Goal: Information Seeking & Learning: Learn about a topic

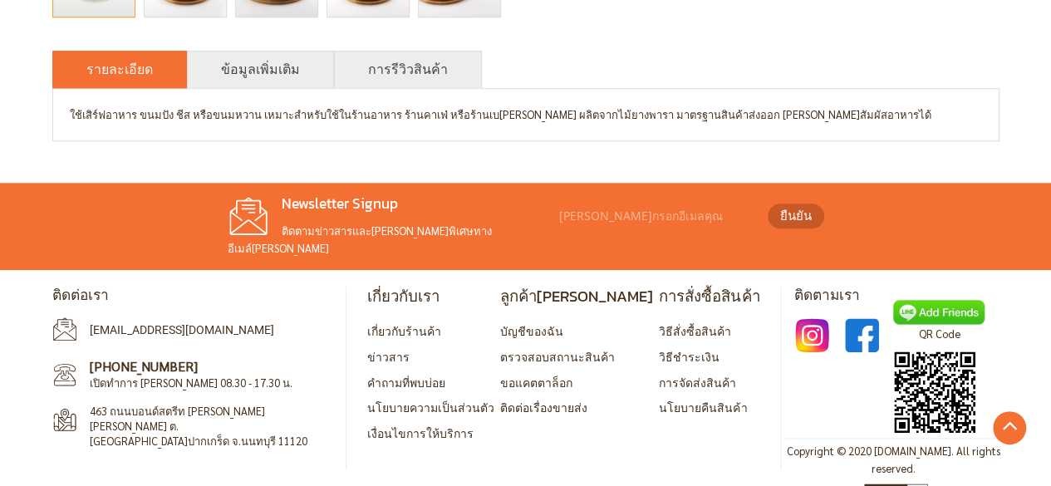
scroll to position [522, 0]
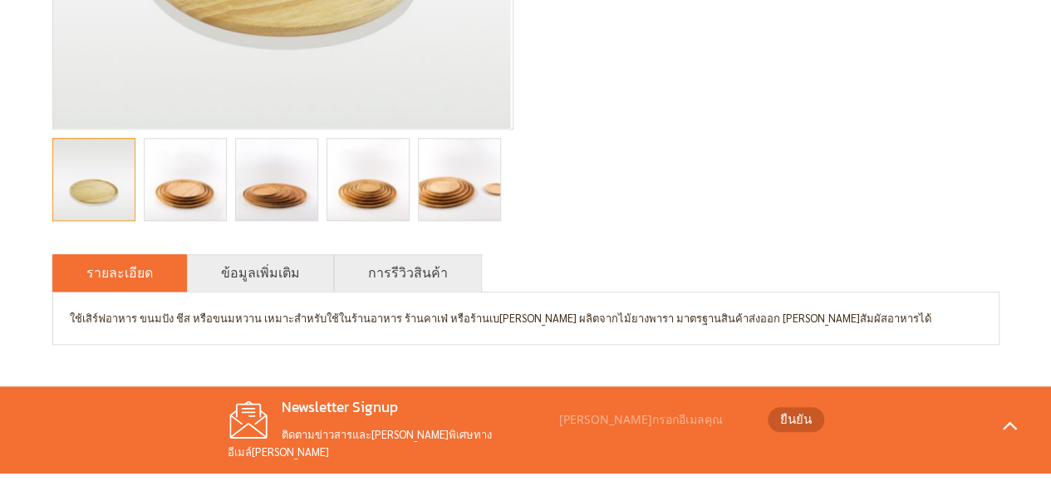
click at [291, 194] on img "muti-purpose trays, serving platters, serving trays, serving pieces, food displ…" at bounding box center [276, 179] width 122 height 81
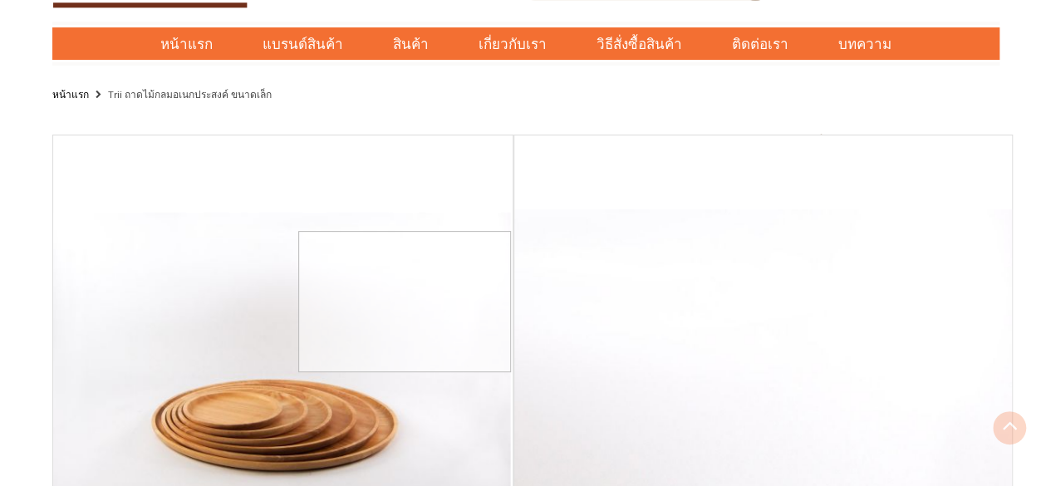
scroll to position [56, 0]
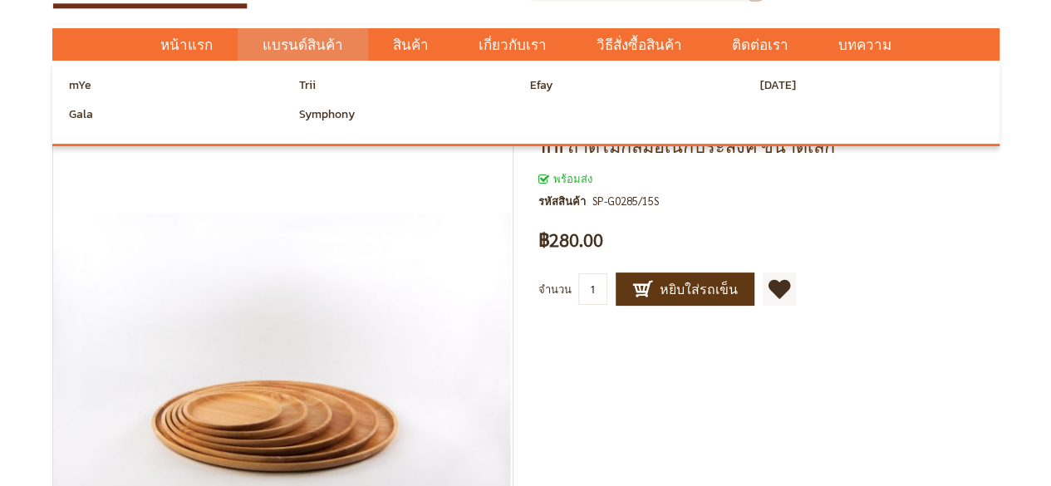
click at [321, 55] on span "แบรนด์สินค้า" at bounding box center [302, 45] width 81 height 34
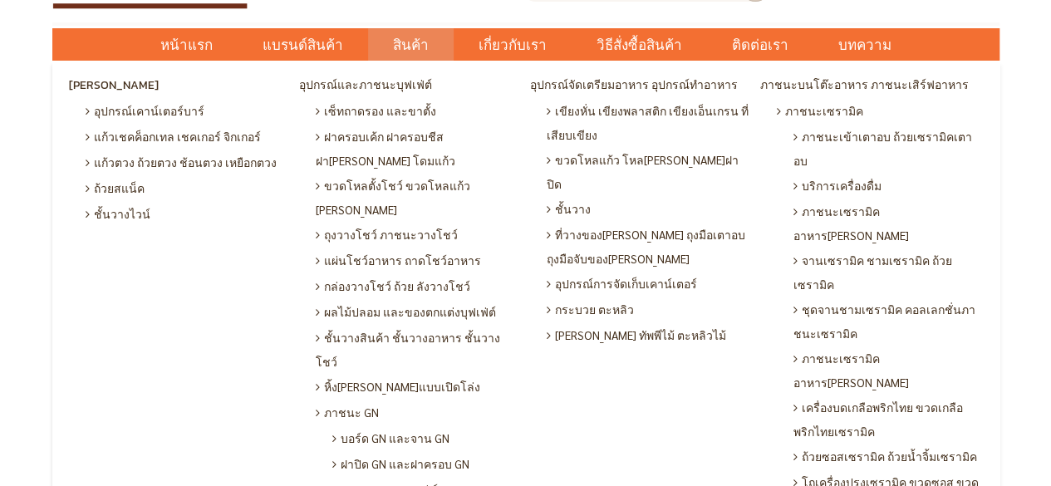
click at [390, 55] on link "สินค้า" at bounding box center [411, 44] width 86 height 32
click at [416, 54] on span "สินค้า" at bounding box center [411, 45] width 36 height 34
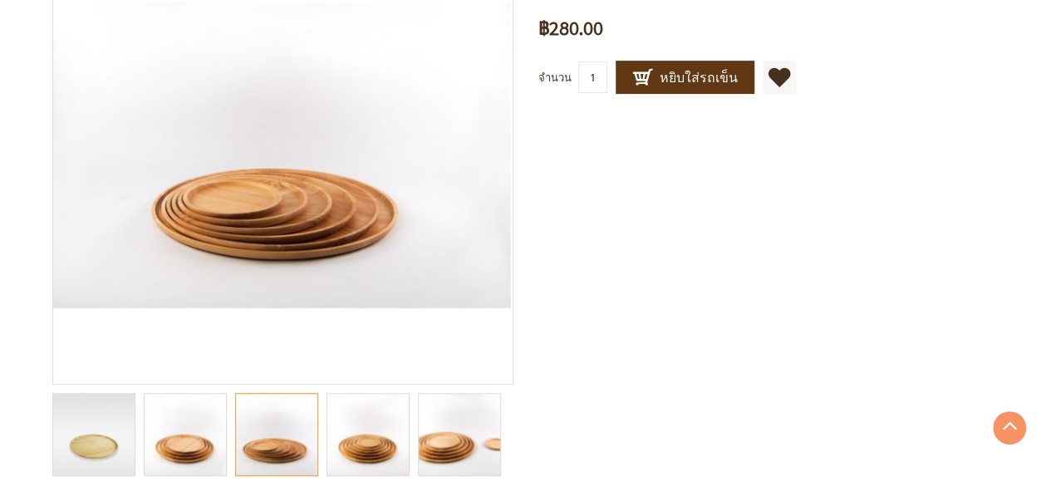
scroll to position [417, 0]
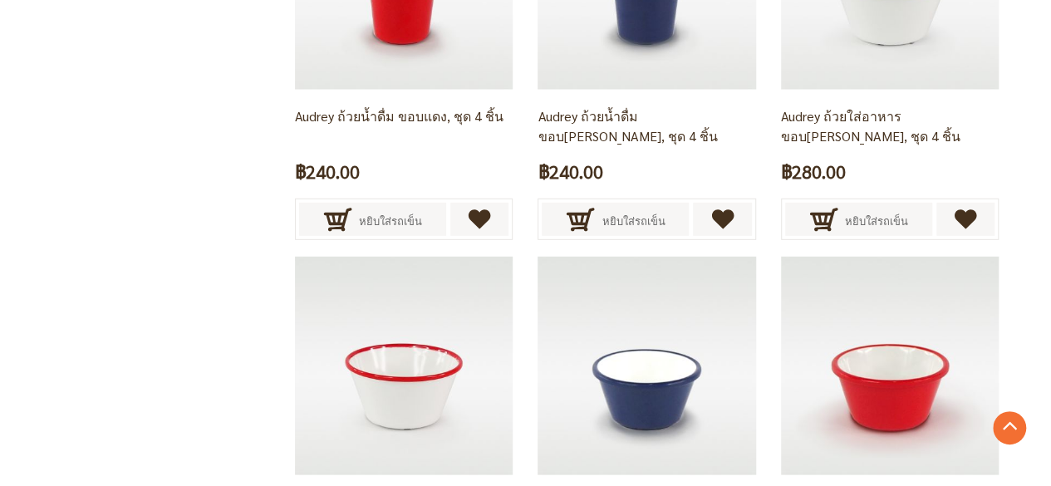
scroll to position [2098, 0]
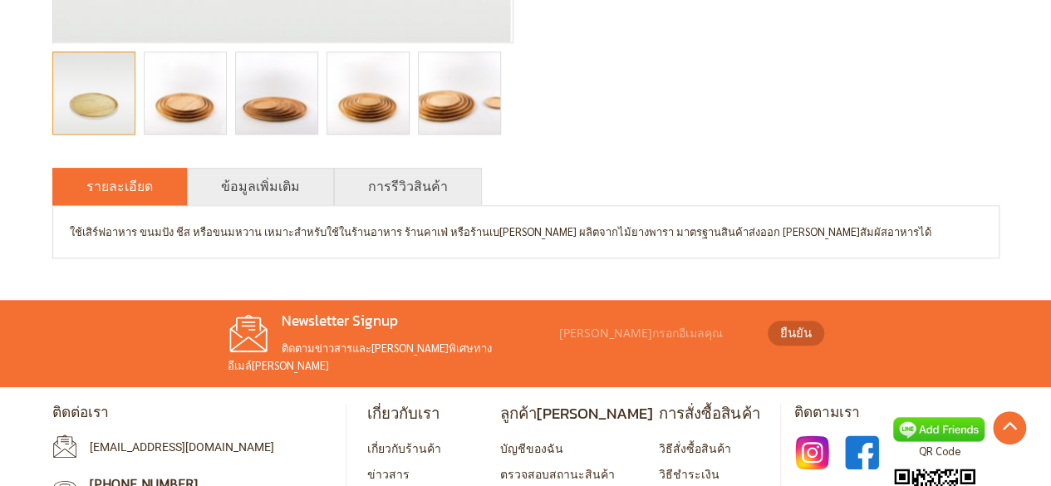
scroll to position [607, 0]
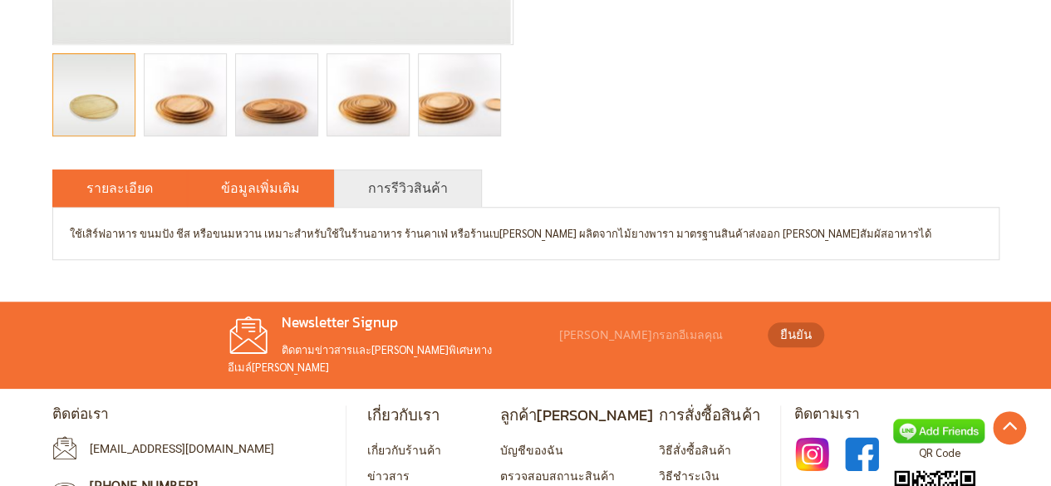
click at [275, 191] on link "ข้อมูลเพิ่มเติม" at bounding box center [260, 188] width 79 height 20
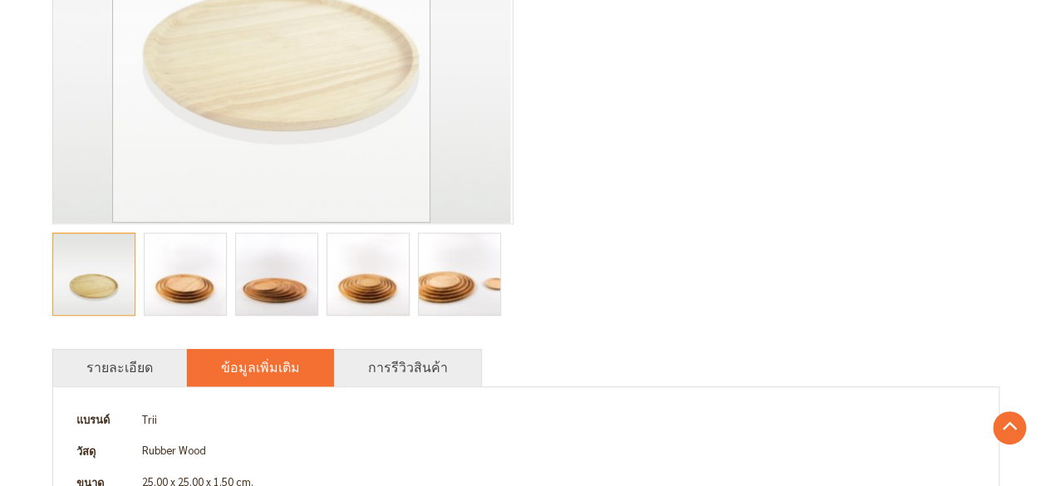
scroll to position [429, 0]
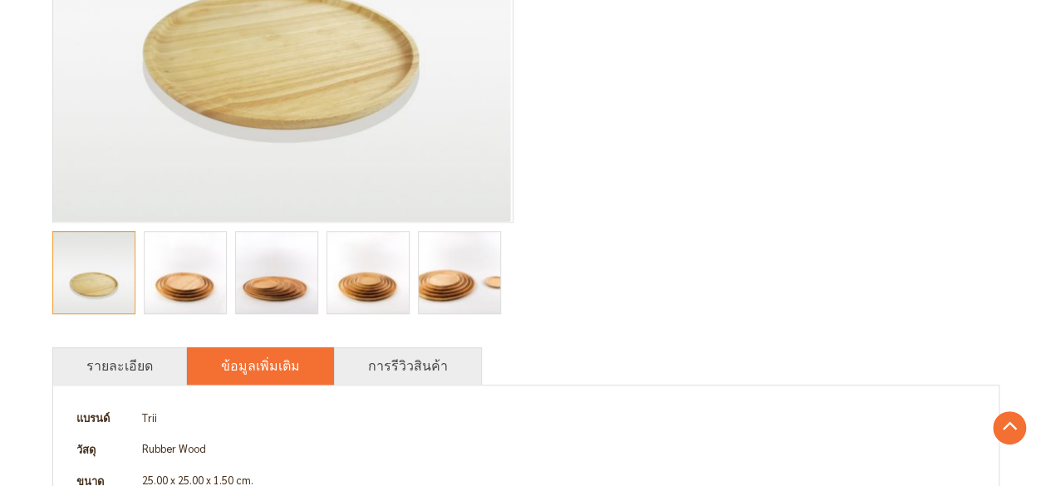
click at [272, 304] on img "muti-purpose trays, serving platters, serving trays, serving pieces, food displ…" at bounding box center [276, 272] width 122 height 81
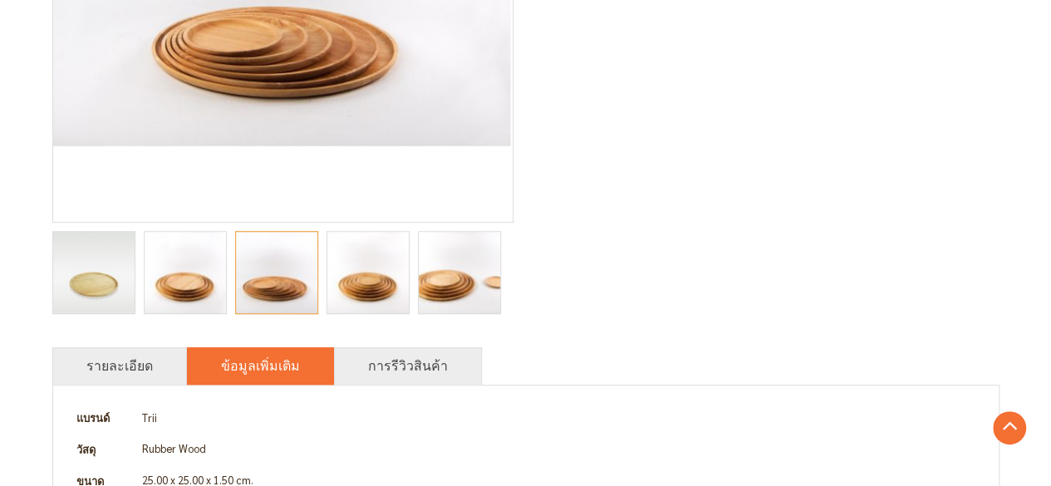
click at [218, 298] on img "muti-purpose trays, serving platters, serving trays, serving pieces, food displ…" at bounding box center [185, 272] width 122 height 81
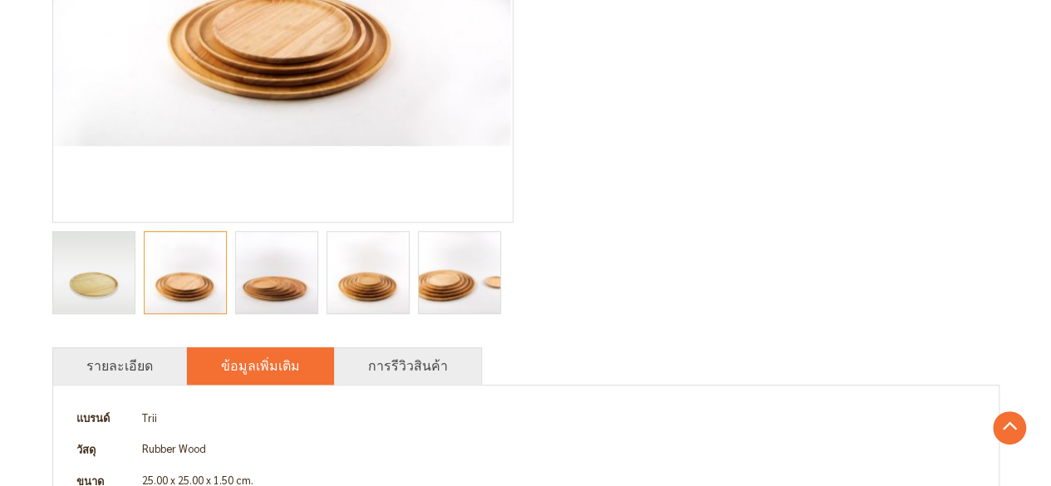
click at [108, 282] on img "Trii ถาดไม้กลมอเนกประสงค์ ขนาดเล็ก" at bounding box center [93, 272] width 81 height 81
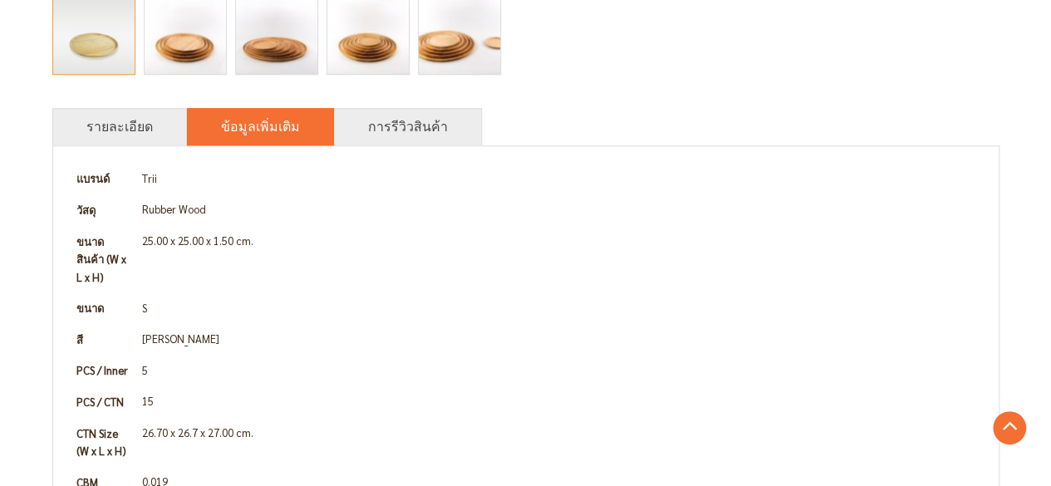
scroll to position [672, 0]
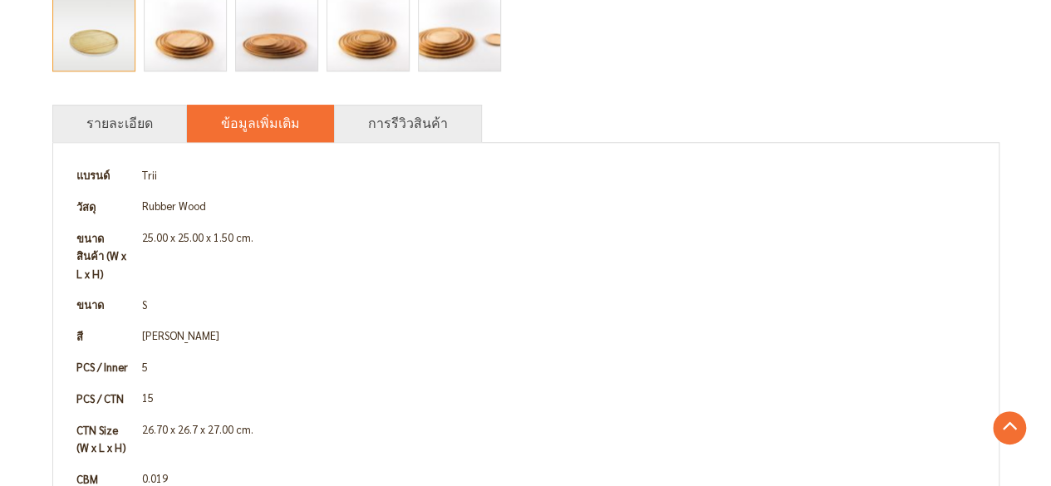
click at [502, 351] on td "5" at bounding box center [558, 367] width 845 height 32
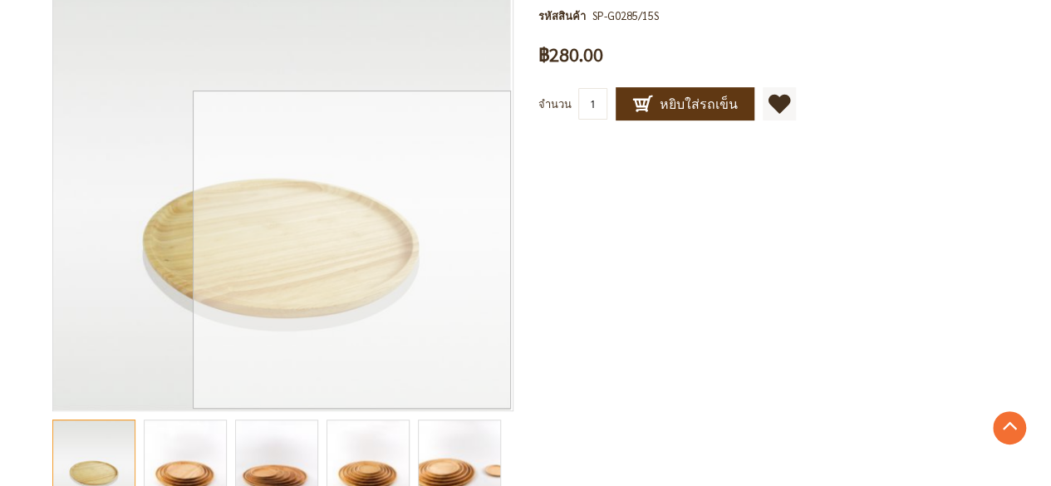
scroll to position [0, 0]
